Goal: Task Accomplishment & Management: Manage account settings

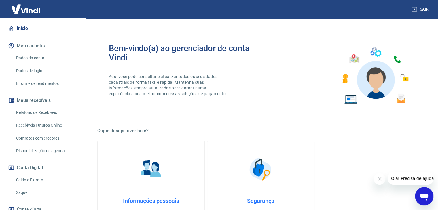
scroll to position [115, 0]
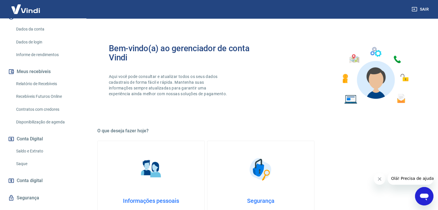
click at [42, 145] on link "Saldo e Extrato" at bounding box center [46, 151] width 65 height 12
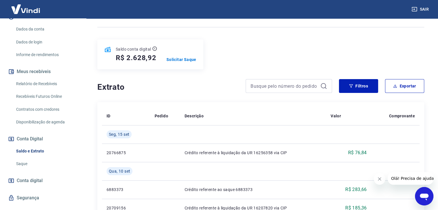
scroll to position [58, 0]
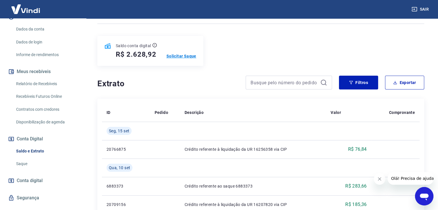
click at [181, 55] on p "Solicitar Saque" at bounding box center [181, 56] width 30 height 6
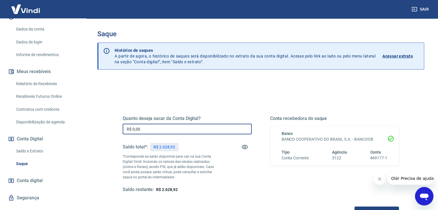
click at [203, 128] on input "R$ 0,00" at bounding box center [187, 129] width 129 height 11
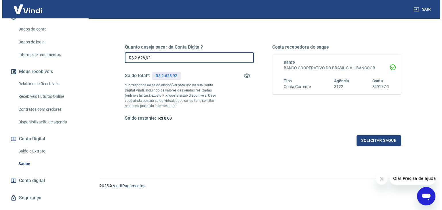
scroll to position [74, 0]
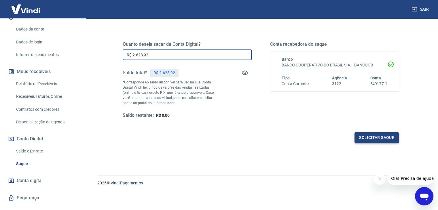
type input "R$ 2.628,92"
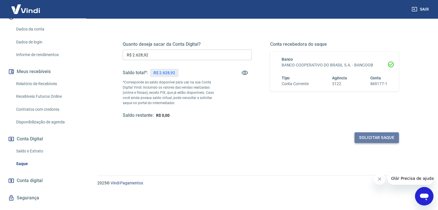
click at [380, 141] on button "Solicitar saque" at bounding box center [377, 137] width 44 height 11
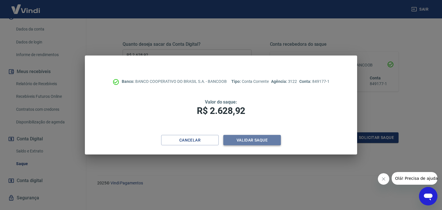
click at [256, 140] on button "Validar saque" at bounding box center [253, 140] width 58 height 11
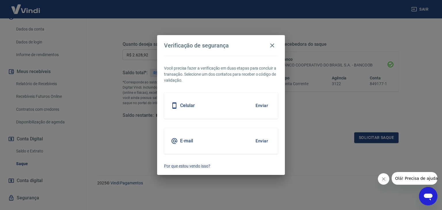
click at [258, 106] on button "Enviar" at bounding box center [262, 106] width 19 height 12
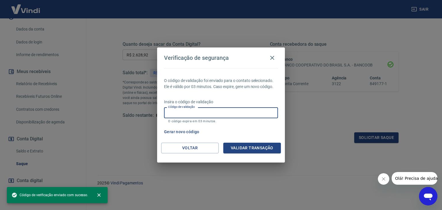
click at [256, 115] on input "Código de validação" at bounding box center [221, 112] width 114 height 11
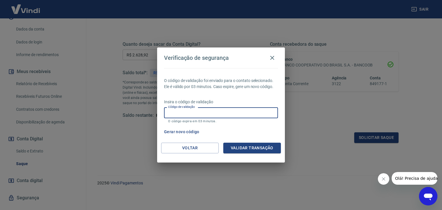
click at [257, 116] on input "Código de validação" at bounding box center [221, 112] width 114 height 11
click at [185, 132] on button "Gerar novo código" at bounding box center [182, 132] width 40 height 11
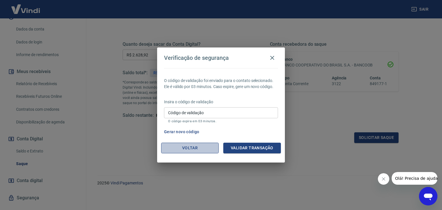
click at [199, 151] on button "Voltar" at bounding box center [190, 148] width 58 height 11
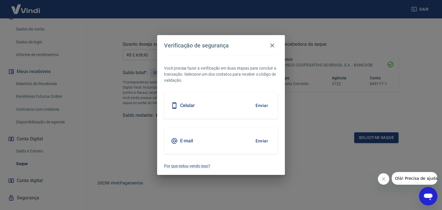
click at [262, 140] on button "Enviar" at bounding box center [262, 141] width 19 height 12
click at [263, 140] on button "Enviar" at bounding box center [262, 141] width 19 height 12
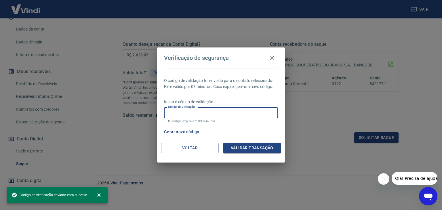
click at [207, 111] on input "Código de validação" at bounding box center [221, 112] width 114 height 11
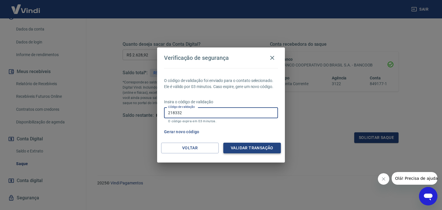
type input "218332"
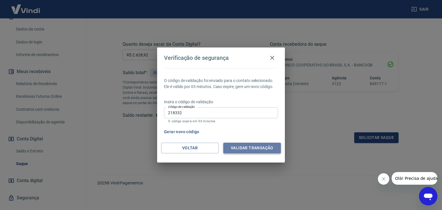
click at [243, 145] on button "Validar transação" at bounding box center [253, 148] width 58 height 11
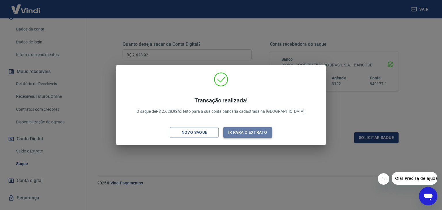
click at [264, 132] on button "Ir para o extrato" at bounding box center [248, 132] width 49 height 11
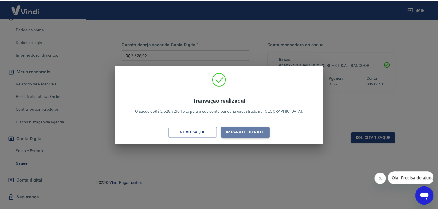
scroll to position [75, 0]
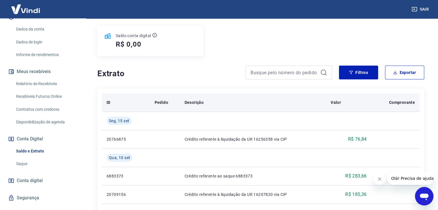
scroll to position [58, 0]
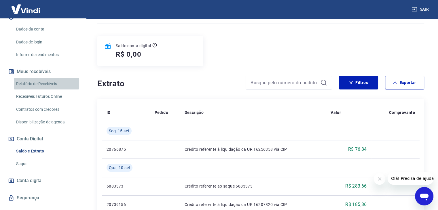
click at [51, 81] on link "Relatório de Recebíveis" at bounding box center [46, 84] width 65 height 12
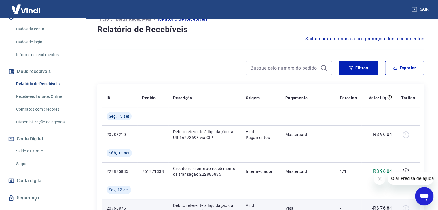
scroll to position [29, 0]
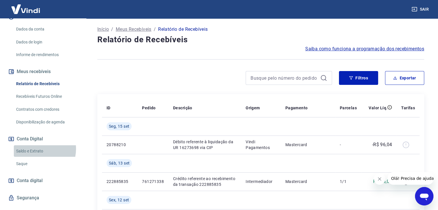
click at [38, 145] on link "Saldo e Extrato" at bounding box center [46, 151] width 65 height 12
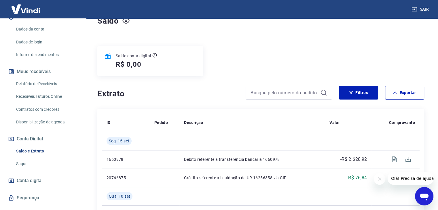
scroll to position [58, 0]
